Goal: Task Accomplishment & Management: Manage account settings

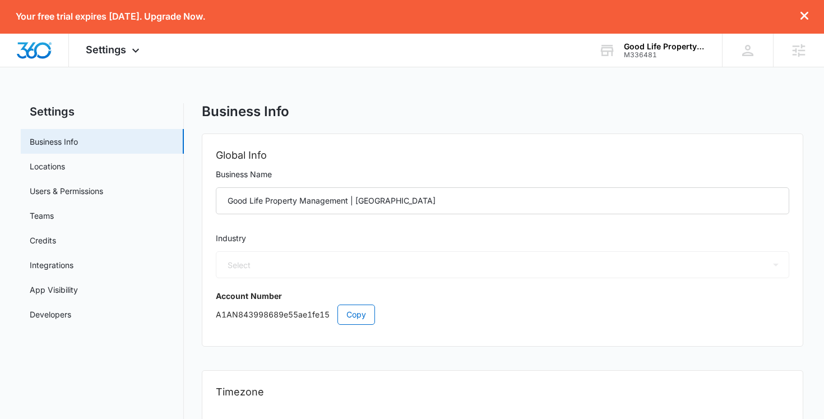
select select "35"
select select "US"
select select "America/Los_Angeles"
click at [65, 169] on link "Locations" at bounding box center [47, 166] width 35 height 12
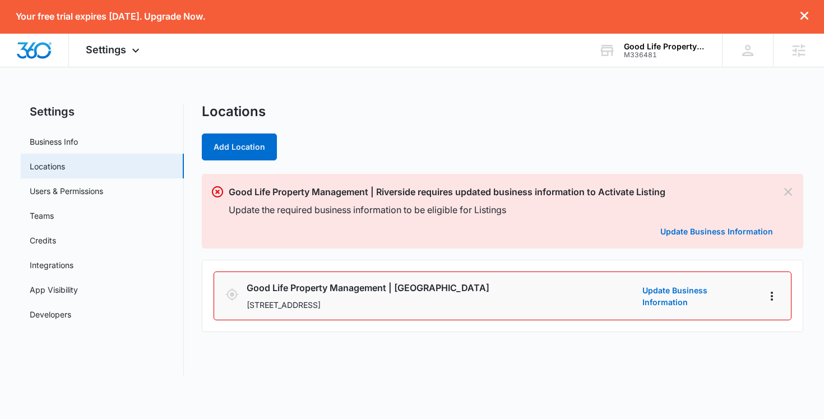
click at [499, 290] on h3 "Good Life Property Management | Riverside" at bounding box center [442, 287] width 391 height 13
click at [676, 295] on link "Update Business Information" at bounding box center [699, 296] width 112 height 24
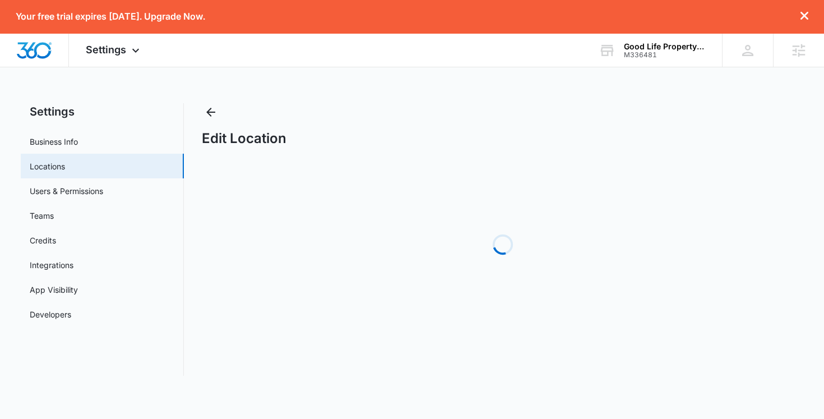
select select "California"
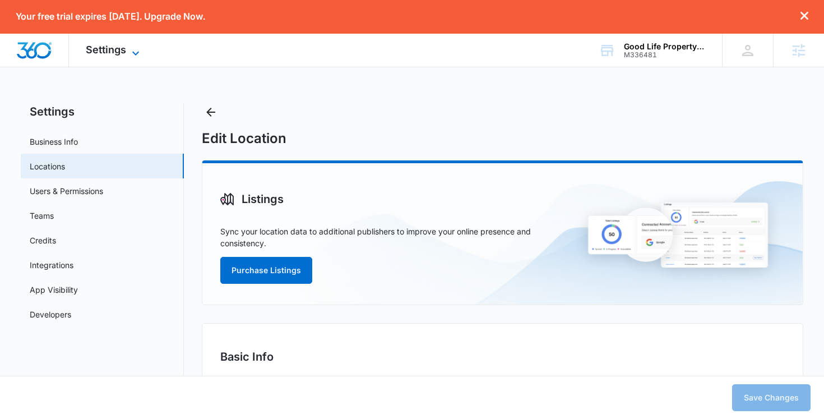
click at [136, 49] on icon at bounding box center [135, 53] width 13 height 13
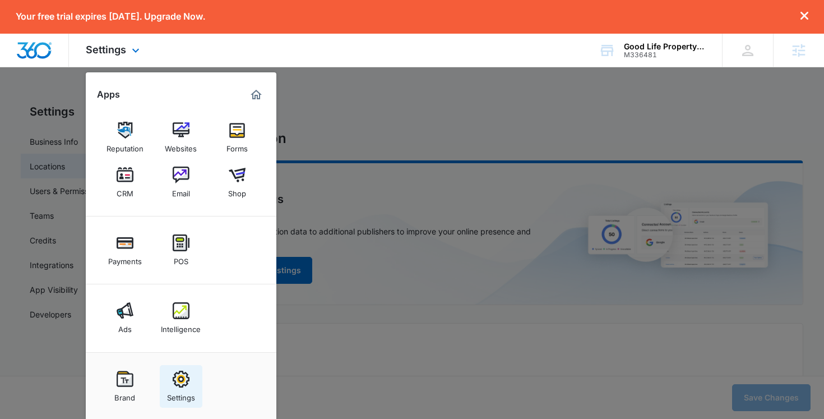
click at [187, 376] on img at bounding box center [181, 379] width 17 height 17
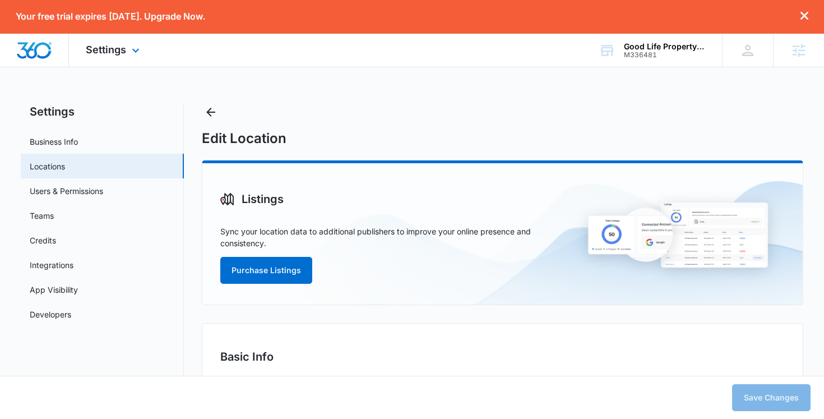
select select "35"
select select "US"
select select "America/Los_Angeles"
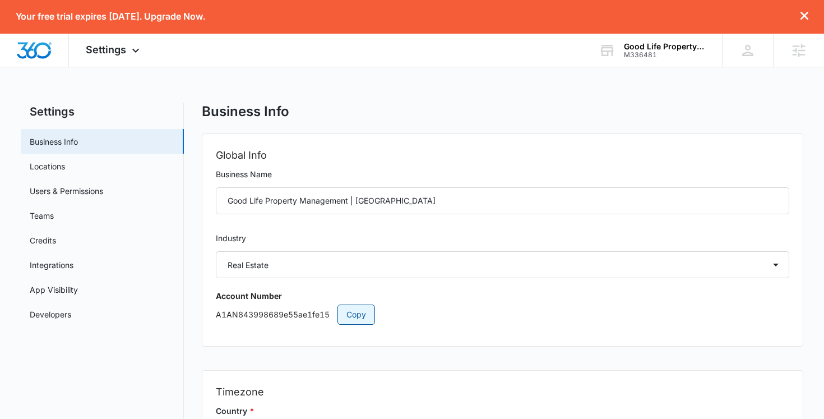
click at [338, 321] on button "Copy" at bounding box center [357, 314] width 38 height 20
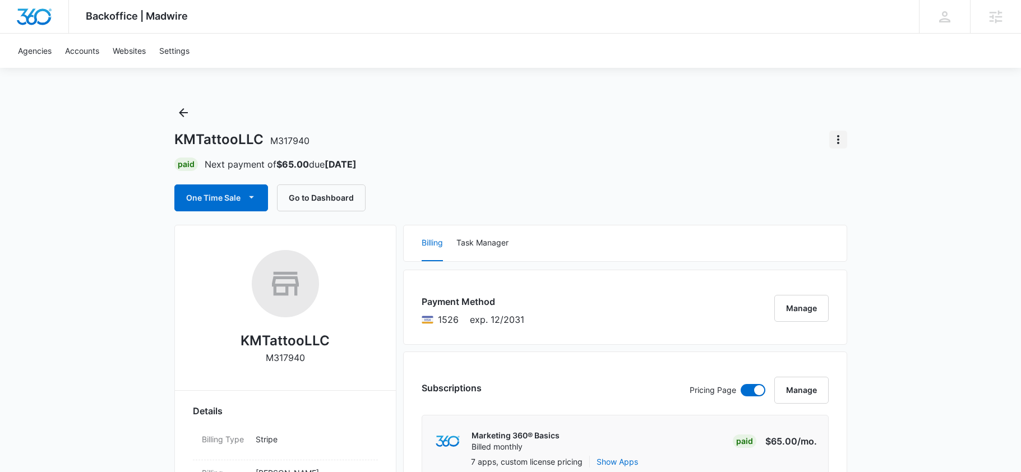
click at [837, 145] on icon "Actions" at bounding box center [838, 139] width 13 height 13
click at [846, 141] on button "Actions" at bounding box center [838, 140] width 18 height 18
click at [843, 141] on icon "Actions" at bounding box center [838, 139] width 13 height 13
click at [861, 205] on div "Close Account" at bounding box center [870, 205] width 55 height 8
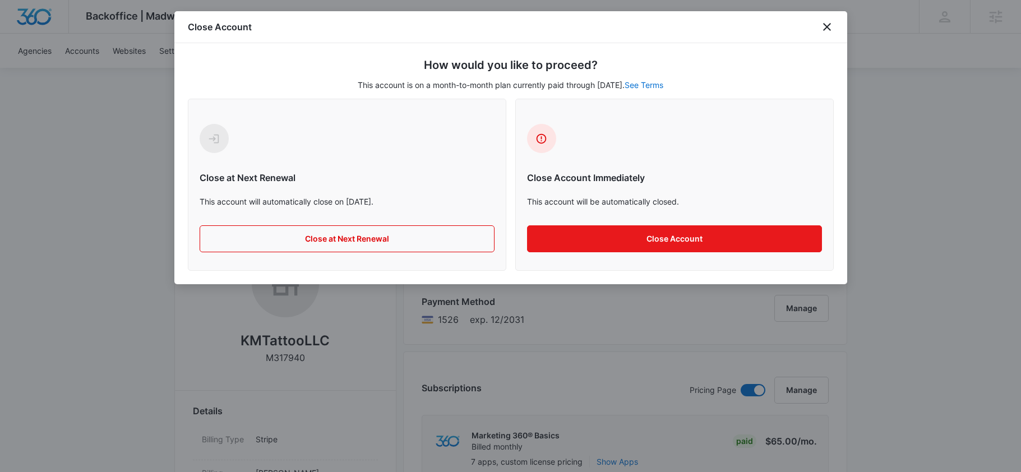
click at [836, 27] on div "Close Account" at bounding box center [510, 27] width 673 height 32
click at [828, 28] on icon "close" at bounding box center [827, 27] width 8 height 8
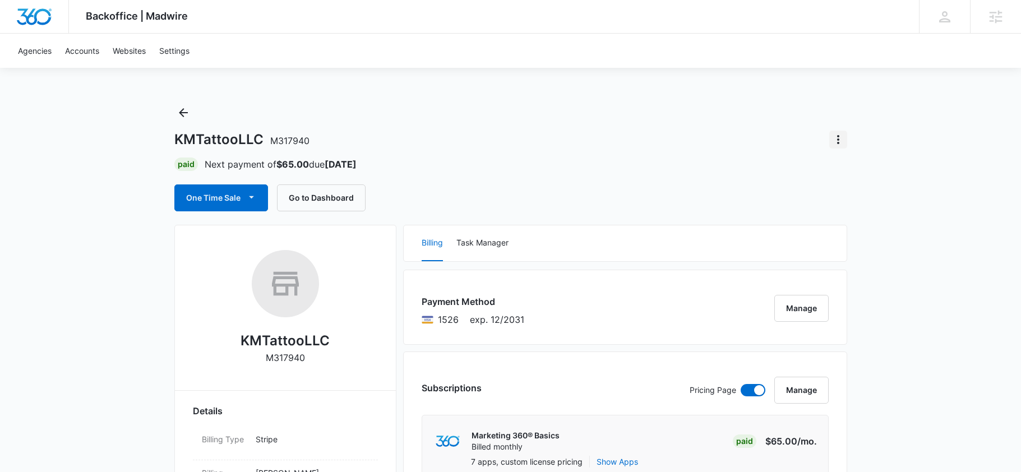
click at [838, 136] on icon "Actions" at bounding box center [838, 139] width 2 height 9
click at [845, 209] on div "Close Account" at bounding box center [870, 205] width 55 height 8
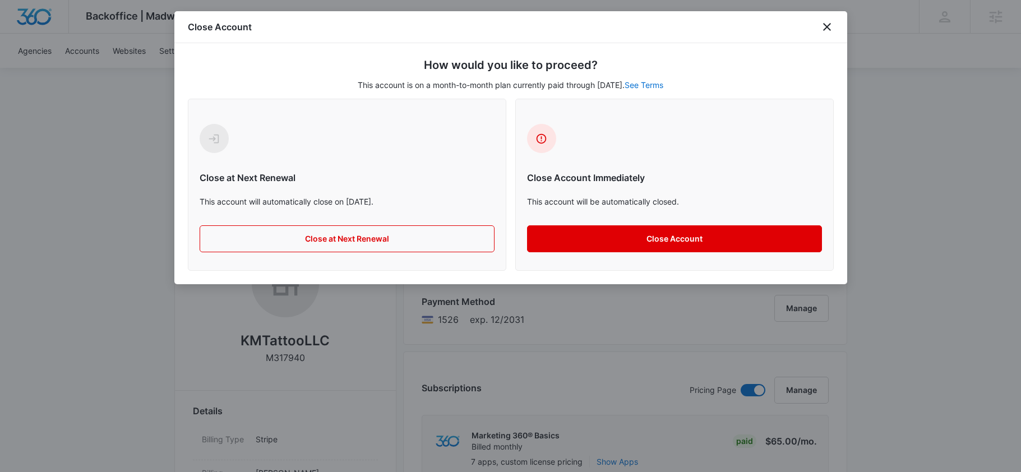
click at [631, 237] on button "Close Account" at bounding box center [674, 238] width 295 height 27
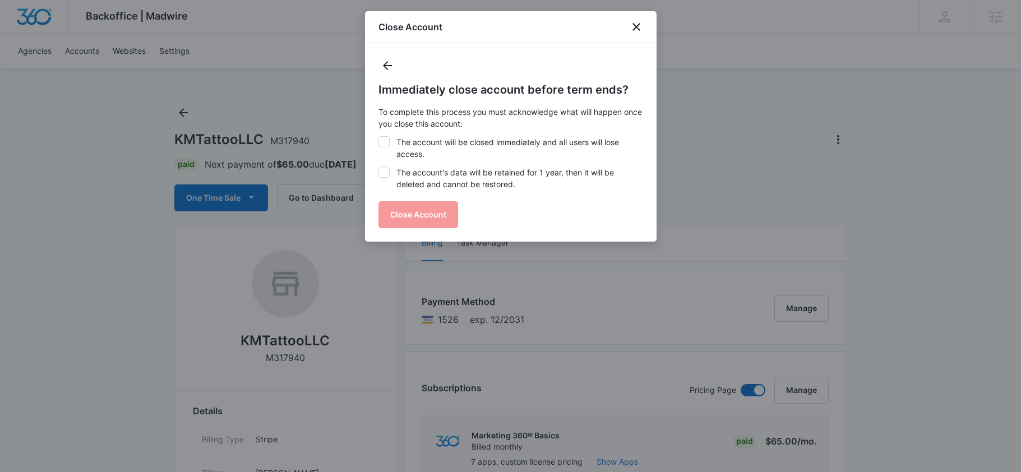
click at [476, 176] on label "The account's data will be retained for 1 year, then it will be deleted and can…" at bounding box center [511, 179] width 265 height 24
click at [379, 167] on input "The account's data will be retained for 1 year, then it will be deleted and can…" at bounding box center [379, 167] width 1 height 1
checkbox input "true"
click at [476, 140] on label "The account will be closed immediately and all users will lose access." at bounding box center [511, 148] width 265 height 24
click at [379, 137] on input "The account will be closed immediately and all users will lose access." at bounding box center [379, 136] width 1 height 1
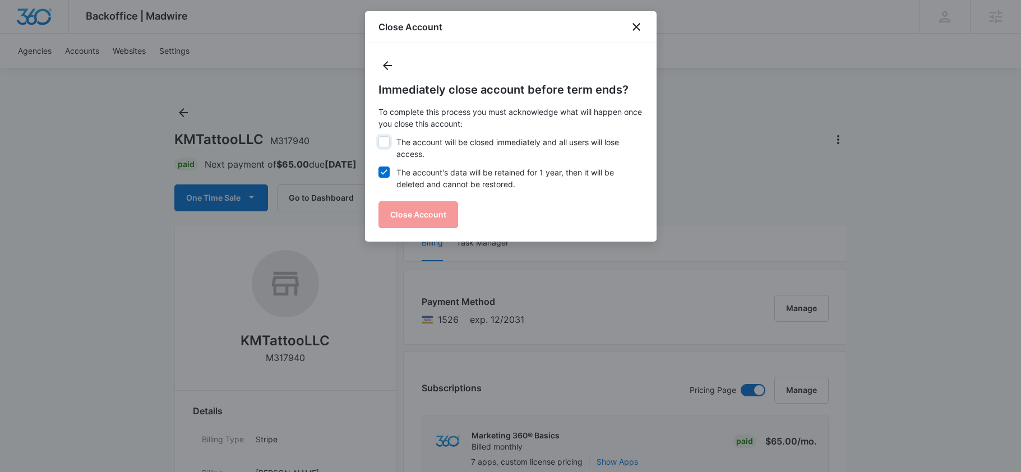
checkbox input "true"
click at [413, 214] on button "Close Account" at bounding box center [419, 214] width 80 height 27
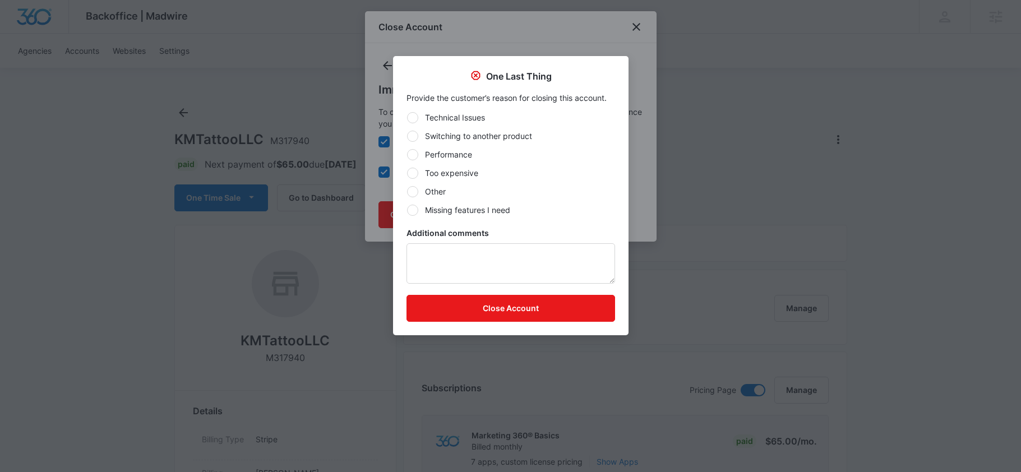
click at [427, 187] on label "Other" at bounding box center [511, 192] width 209 height 12
click at [407, 191] on input "Other" at bounding box center [407, 191] width 1 height 1
radio input "true"
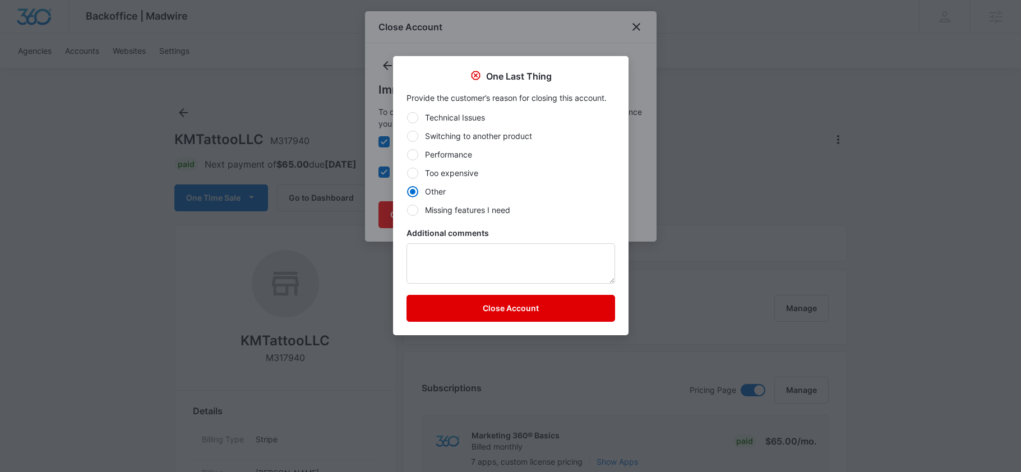
click at [479, 312] on button "Close Account" at bounding box center [511, 308] width 209 height 27
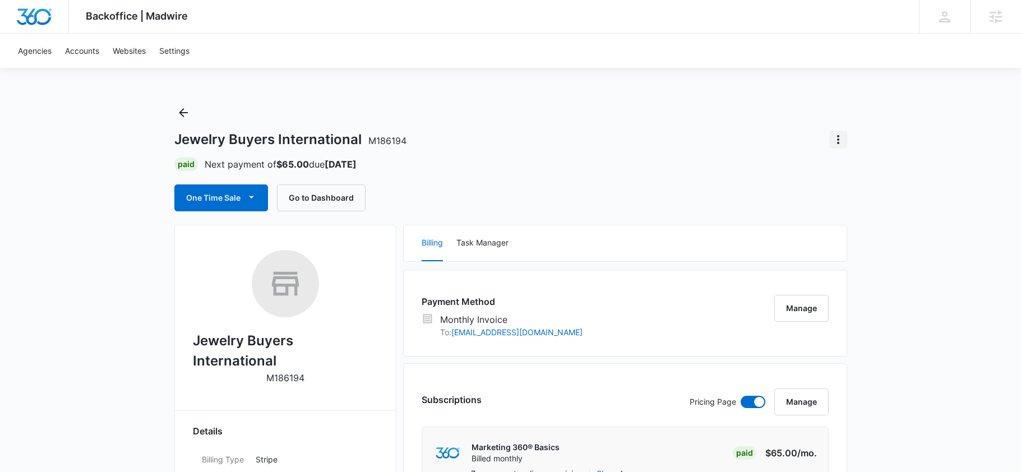
click at [839, 145] on icon "Actions" at bounding box center [838, 139] width 13 height 13
click at [857, 207] on div "Close Account" at bounding box center [870, 205] width 55 height 8
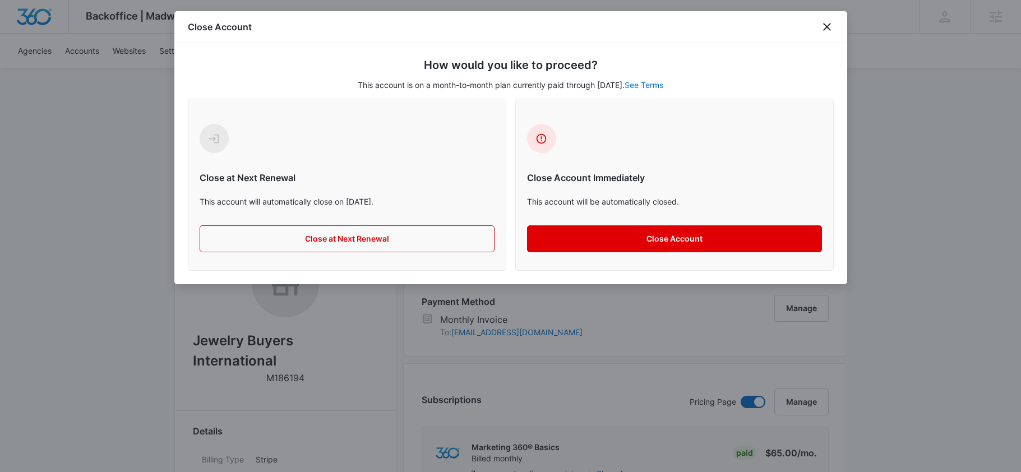
click at [630, 243] on button "Close Account" at bounding box center [674, 238] width 295 height 27
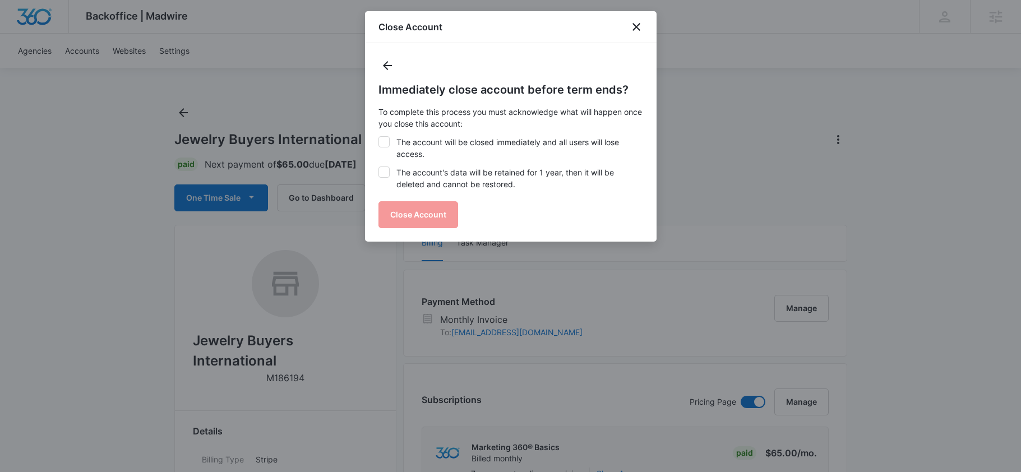
click at [444, 178] on label "The account's data will be retained for 1 year, then it will be deleted and can…" at bounding box center [511, 179] width 265 height 24
click at [379, 167] on input "The account's data will be retained for 1 year, then it will be deleted and can…" at bounding box center [379, 167] width 1 height 1
checkbox input "true"
click at [444, 149] on label "The account will be closed immediately and all users will lose access." at bounding box center [511, 148] width 265 height 24
click at [379, 137] on input "The account will be closed immediately and all users will lose access." at bounding box center [379, 136] width 1 height 1
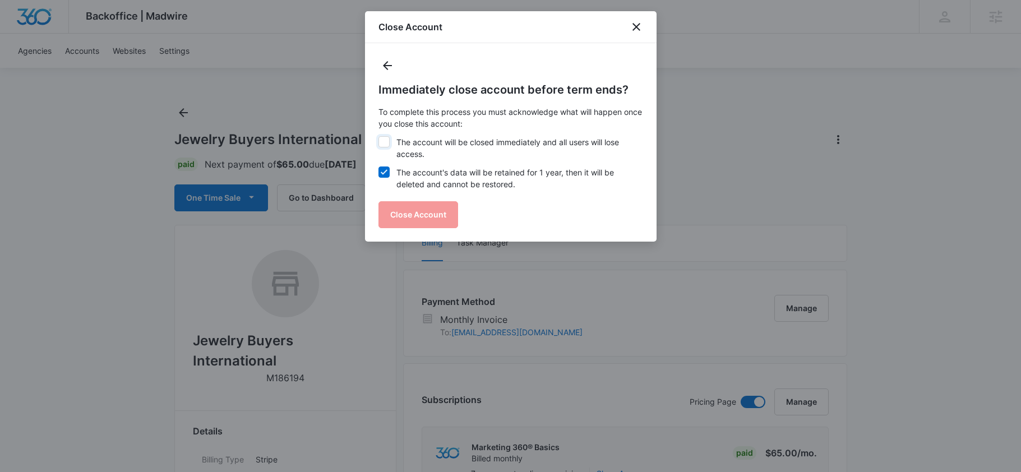
checkbox input "true"
click at [425, 218] on button "Close Account" at bounding box center [419, 214] width 80 height 27
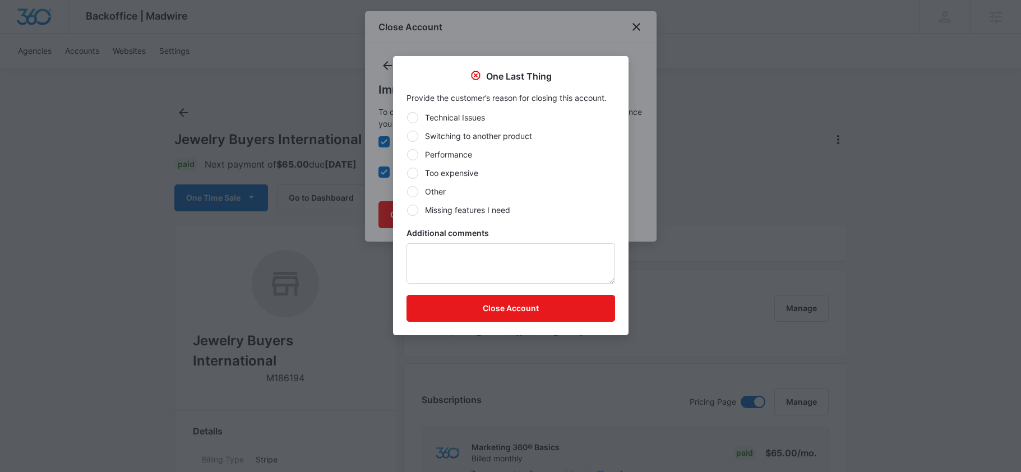
click at [413, 189] on div at bounding box center [412, 191] width 11 height 11
click at [407, 191] on input "Other" at bounding box center [407, 191] width 1 height 1
radio input "true"
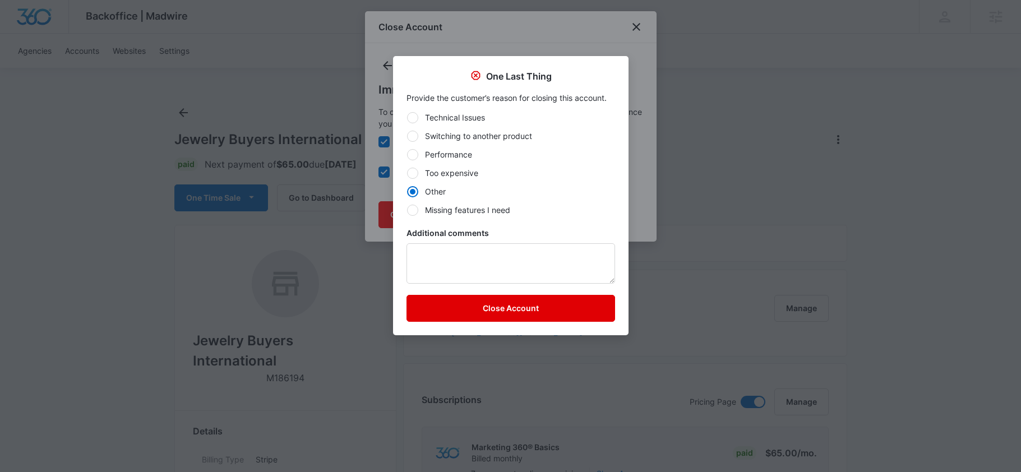
click at [474, 312] on button "Close Account" at bounding box center [511, 308] width 209 height 27
